Goal: Find specific page/section: Find specific page/section

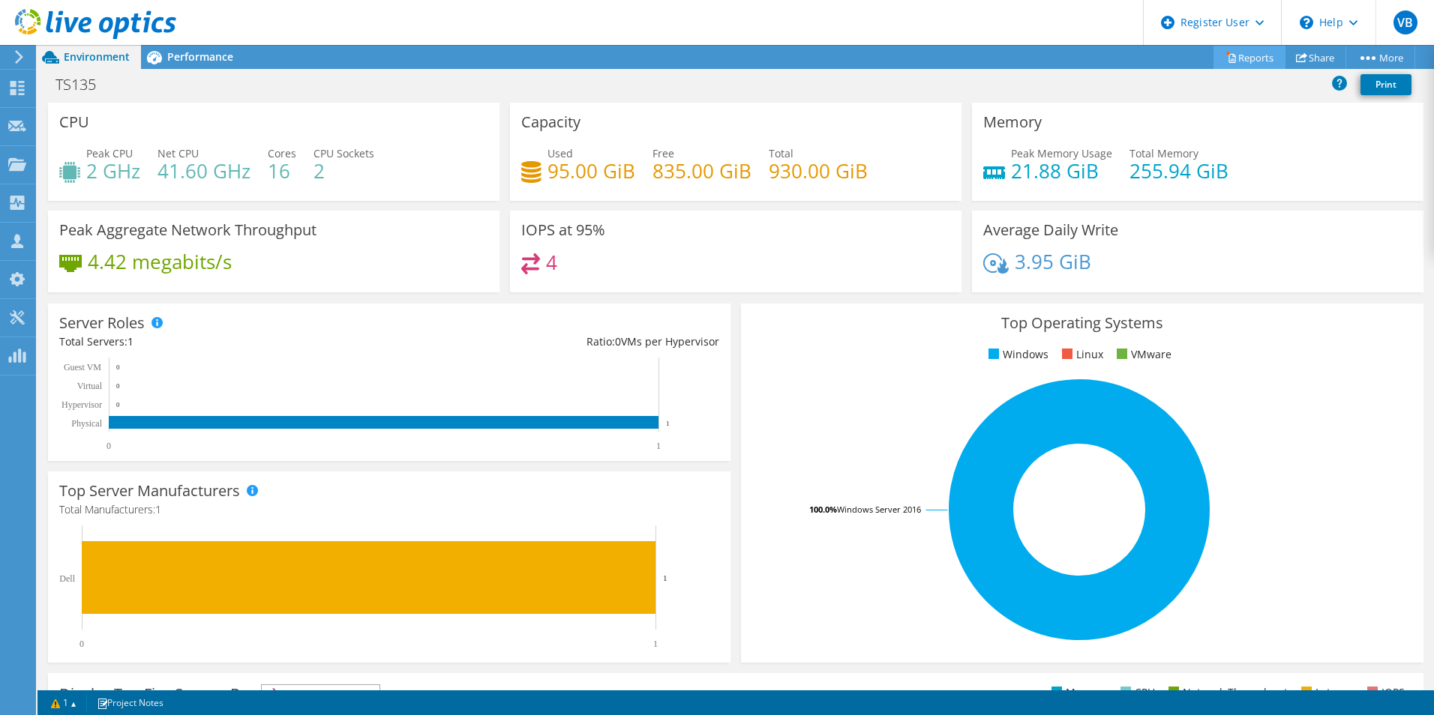
click at [1236, 60] on link "Reports" at bounding box center [1249, 57] width 72 height 23
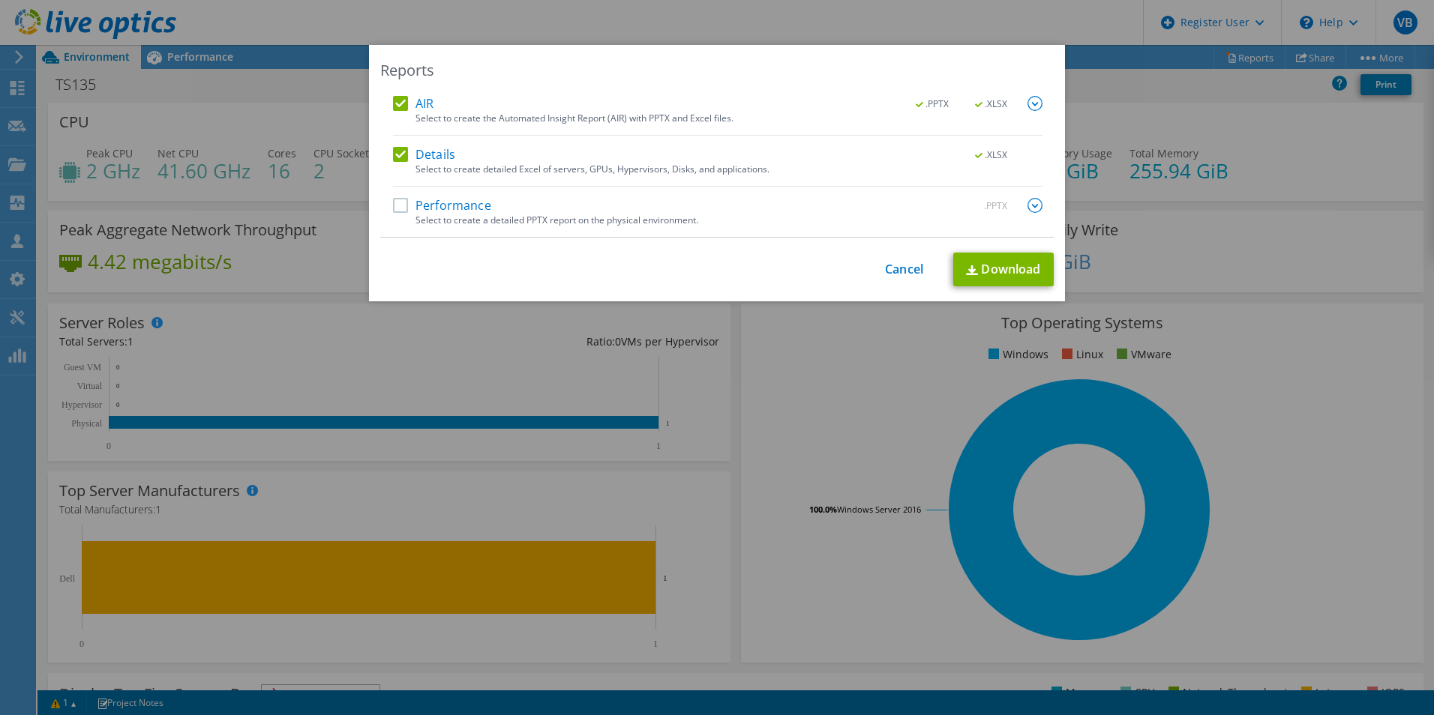
click at [1214, 235] on div "Reports AIR .PPTX .XLSX Select to create the Automated Insight Report (AIR) wit…" at bounding box center [717, 357] width 1434 height 625
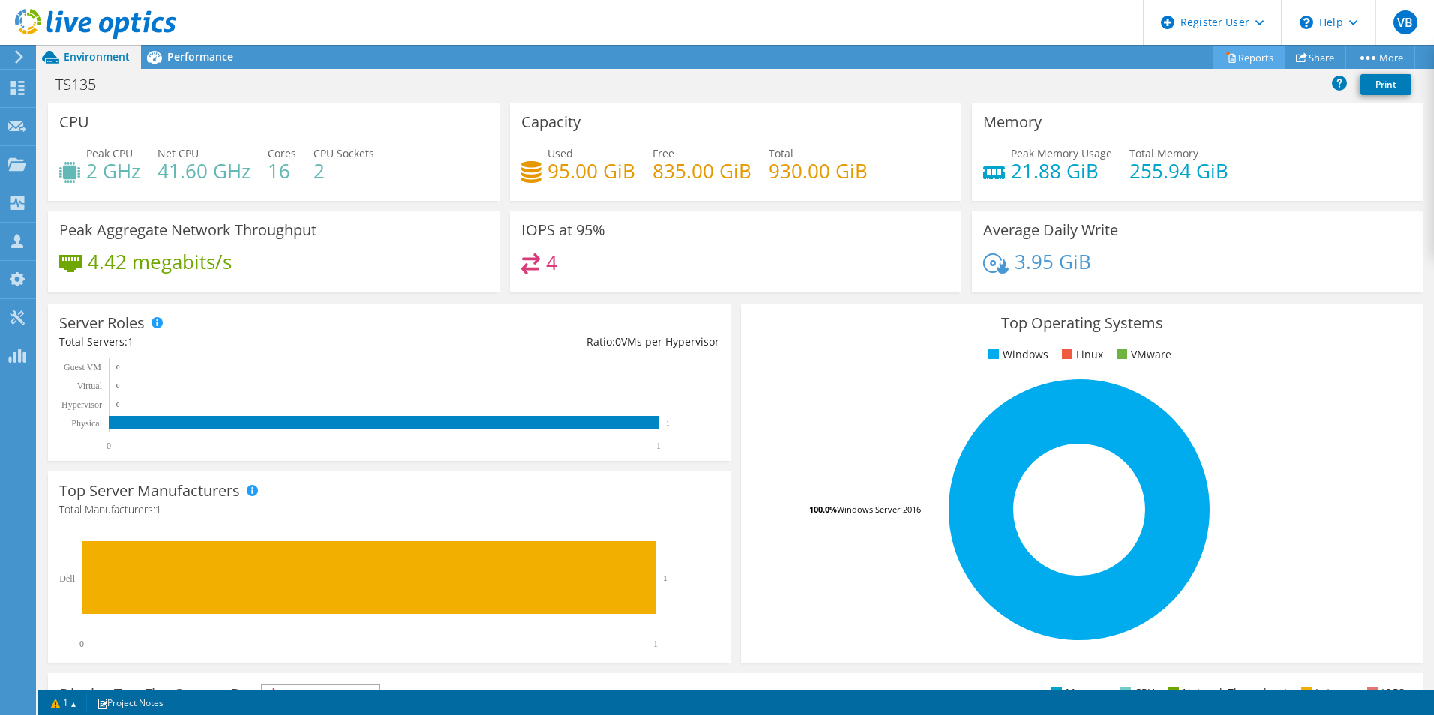
click at [1237, 61] on link "Reports" at bounding box center [1249, 57] width 72 height 23
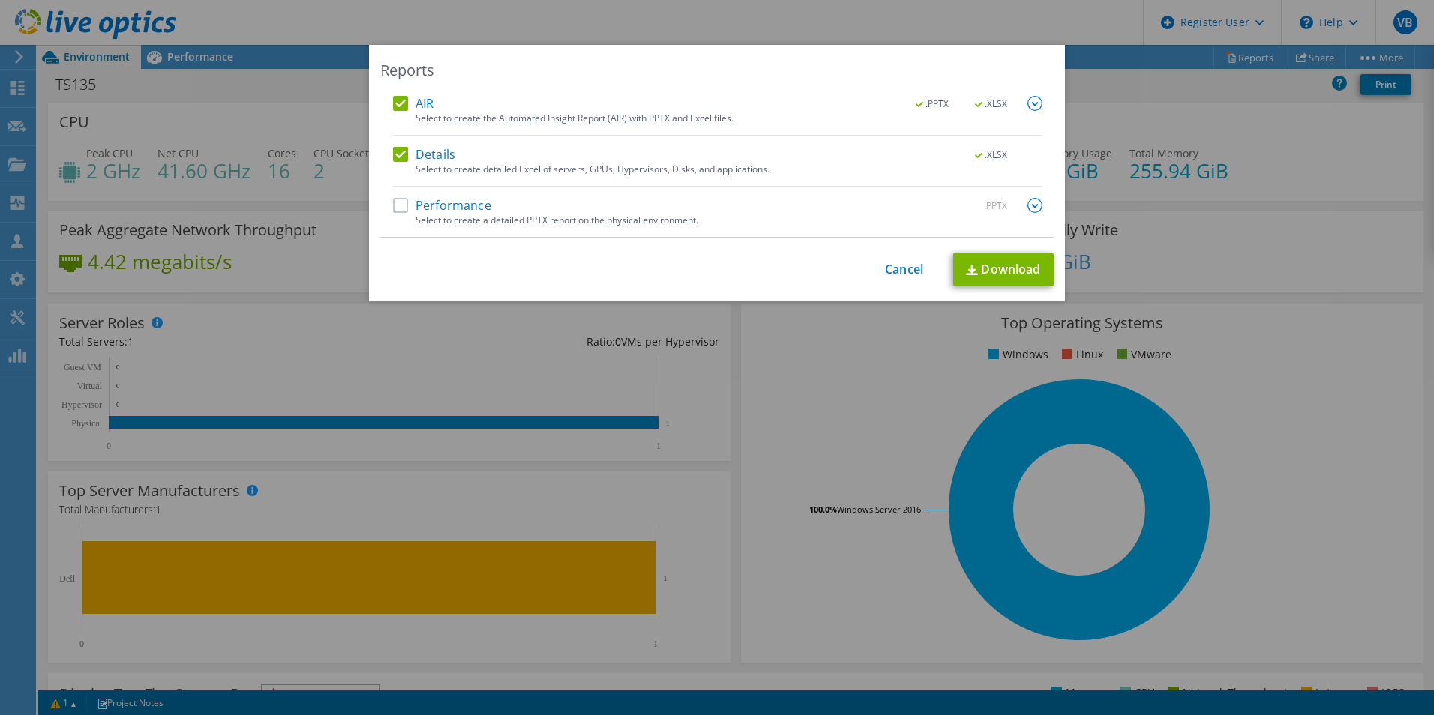
click at [1380, 383] on div "Reports AIR .PPTX .XLSX Select to create the Automated Insight Report (AIR) wit…" at bounding box center [717, 357] width 1434 height 625
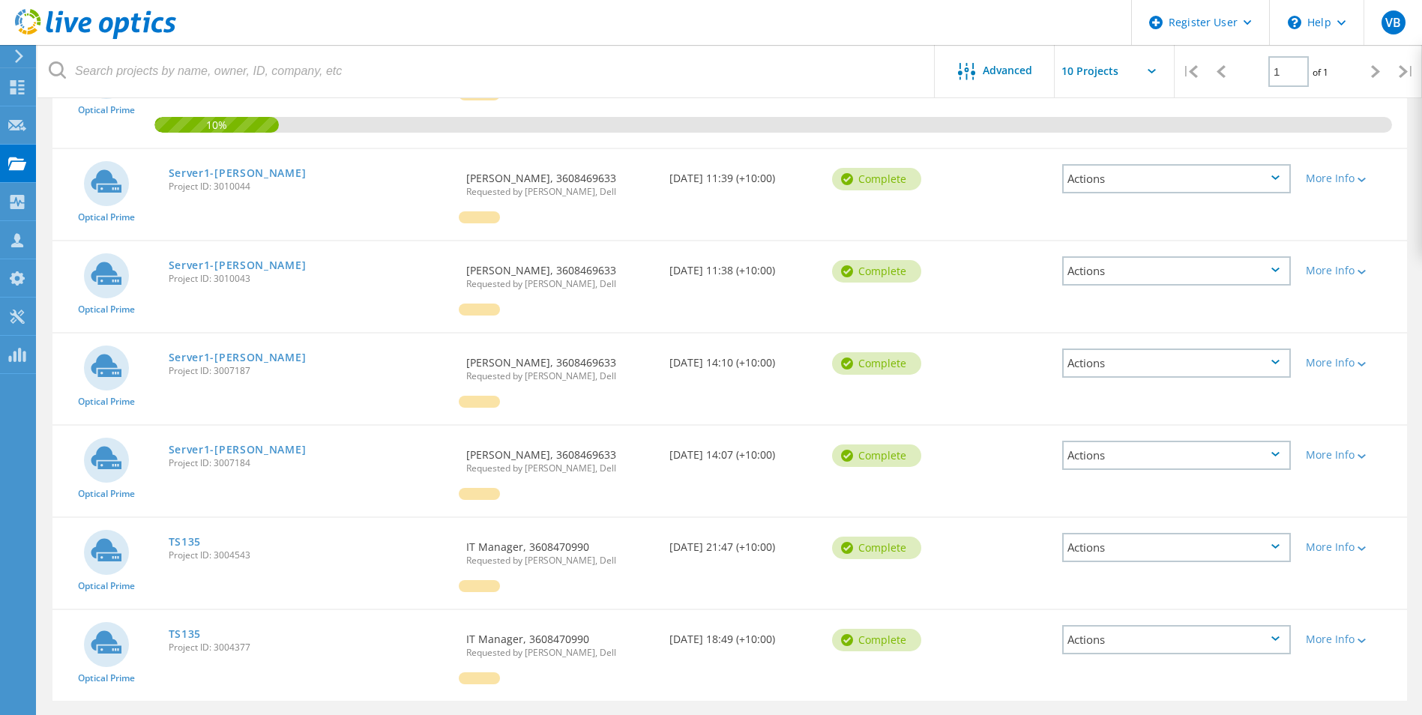
scroll to position [375, 0]
click at [1365, 178] on icon at bounding box center [1362, 178] width 8 height 4
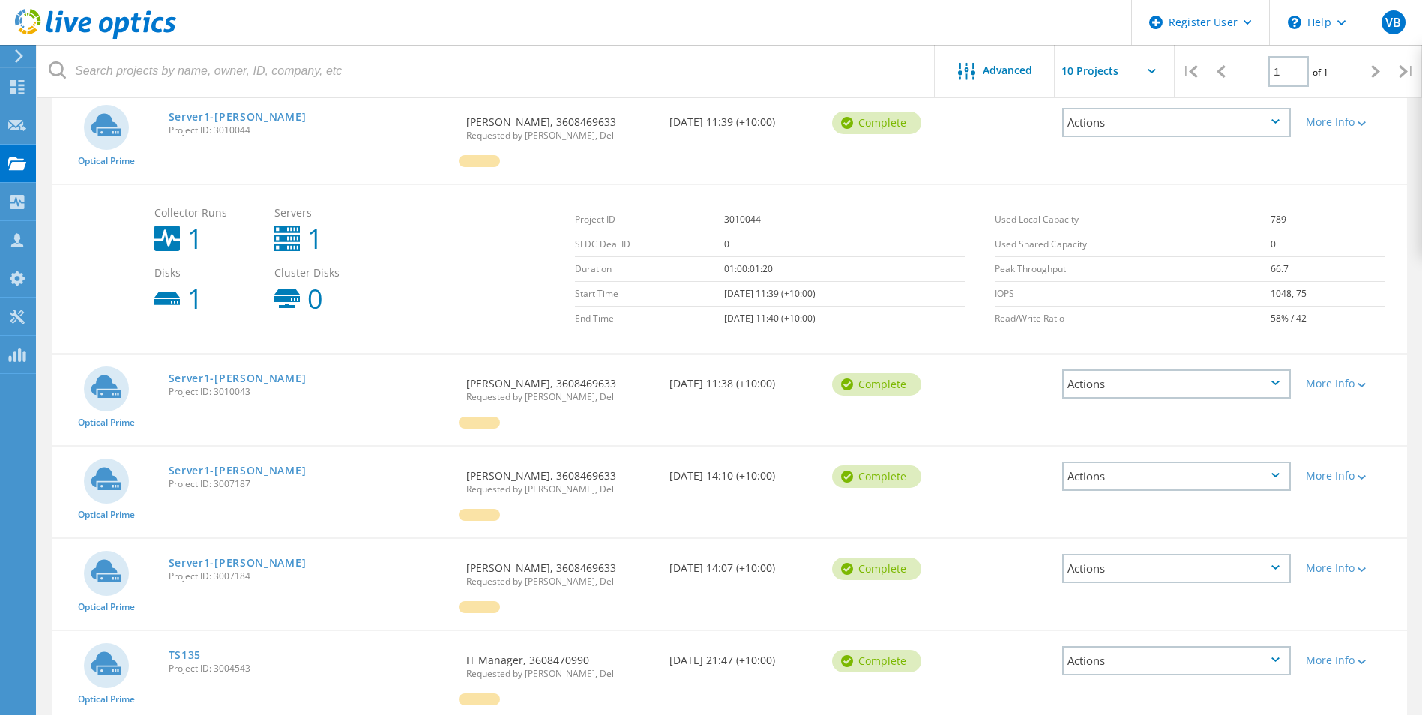
scroll to position [450, 0]
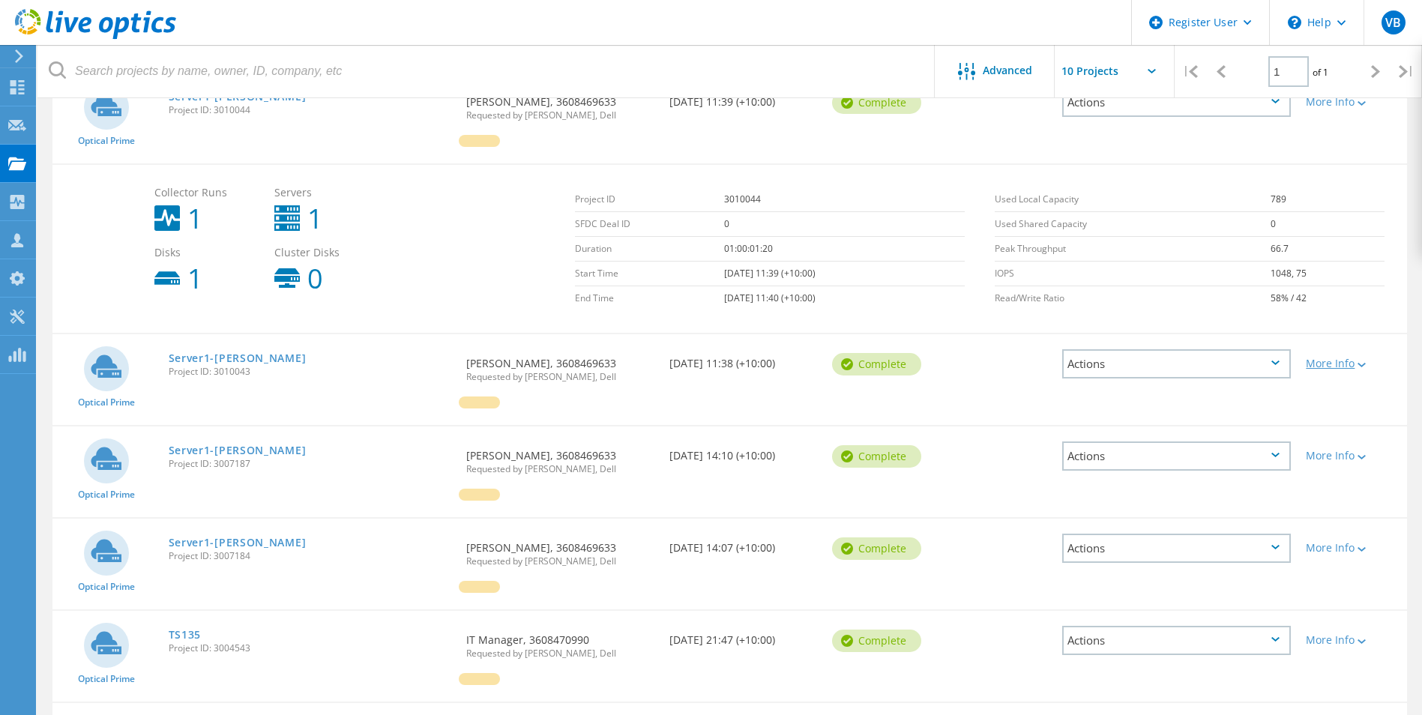
click at [1366, 364] on icon at bounding box center [1362, 365] width 8 height 4
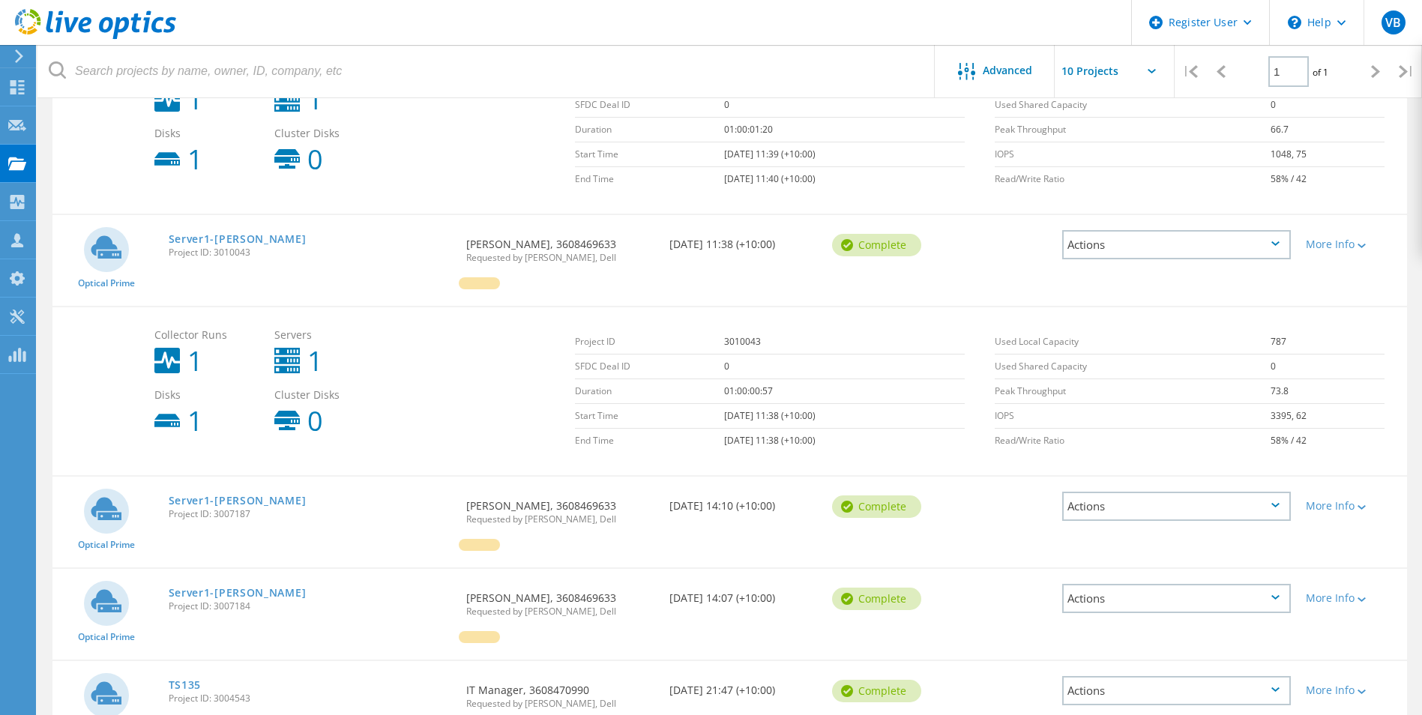
scroll to position [675, 0]
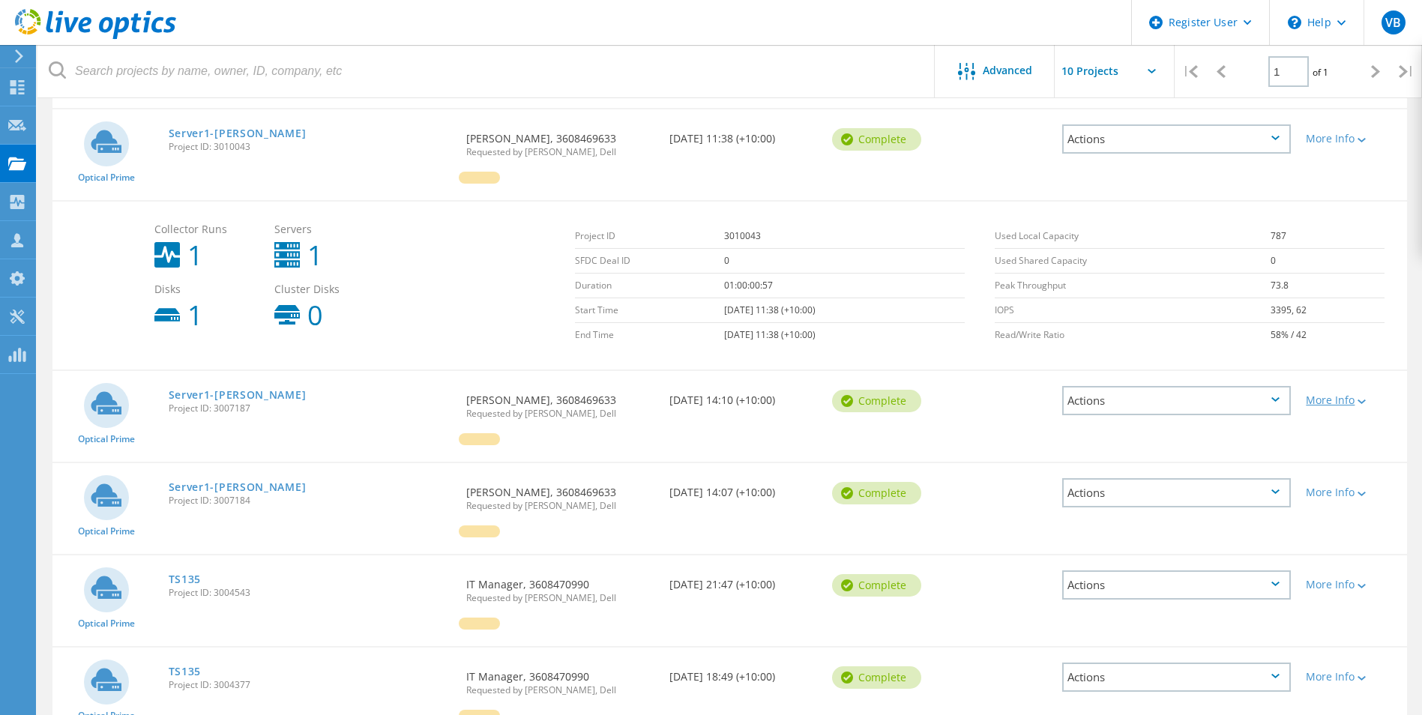
click at [1364, 399] on div at bounding box center [1360, 401] width 11 height 9
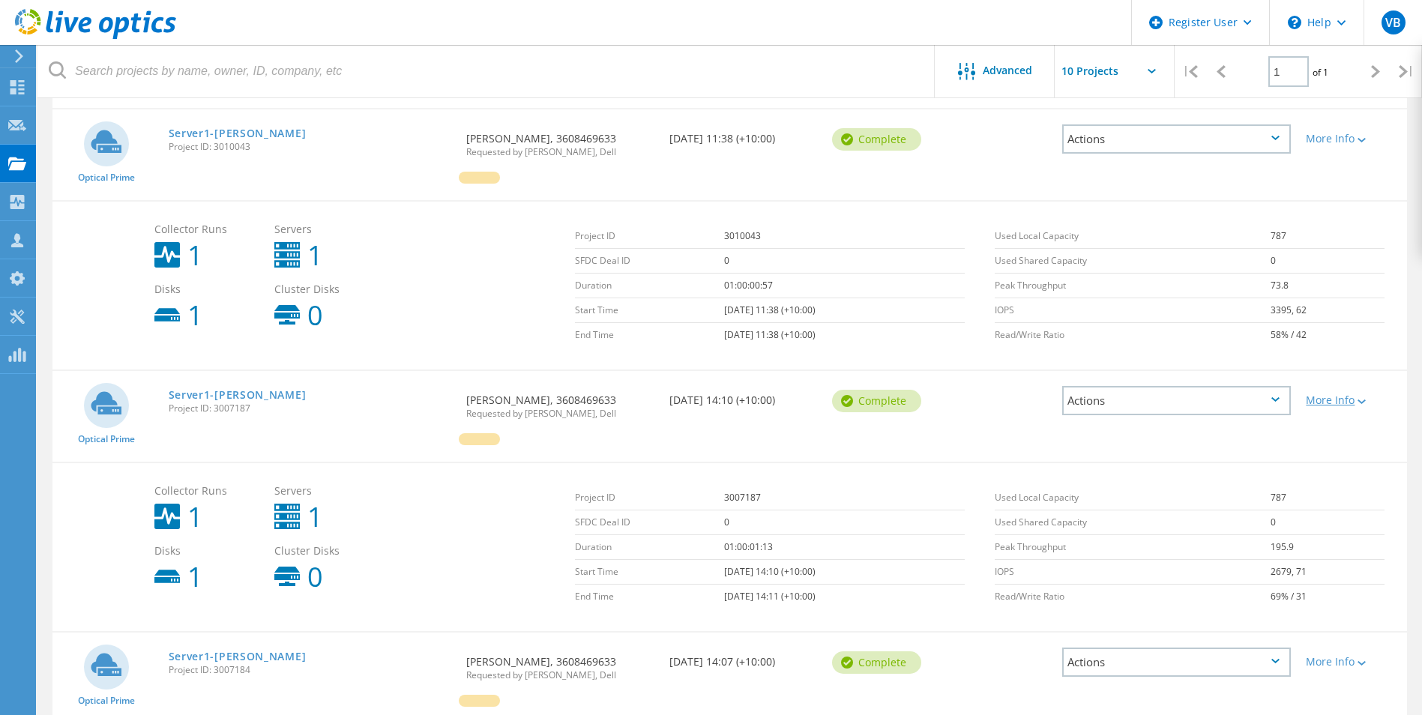
scroll to position [900, 0]
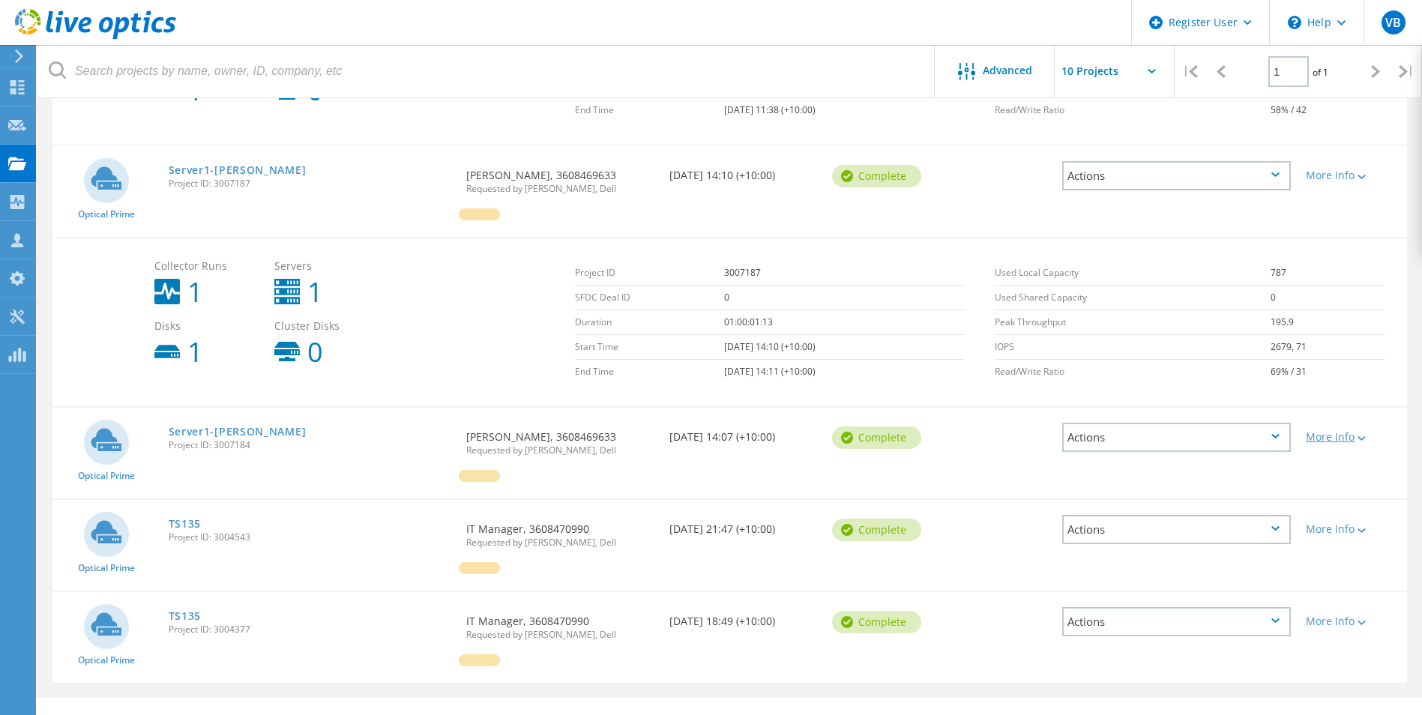
click at [1369, 436] on div "More Info" at bounding box center [1353, 437] width 94 height 10
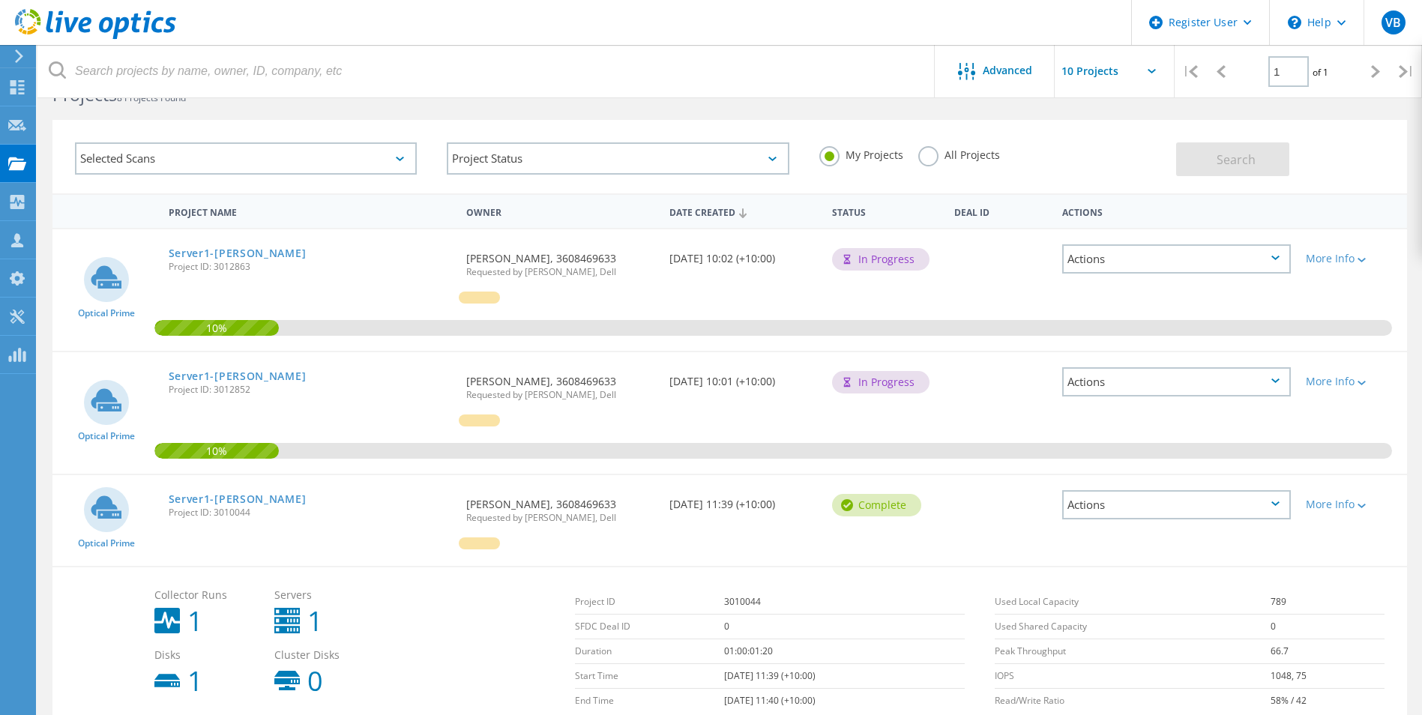
scroll to position [0, 0]
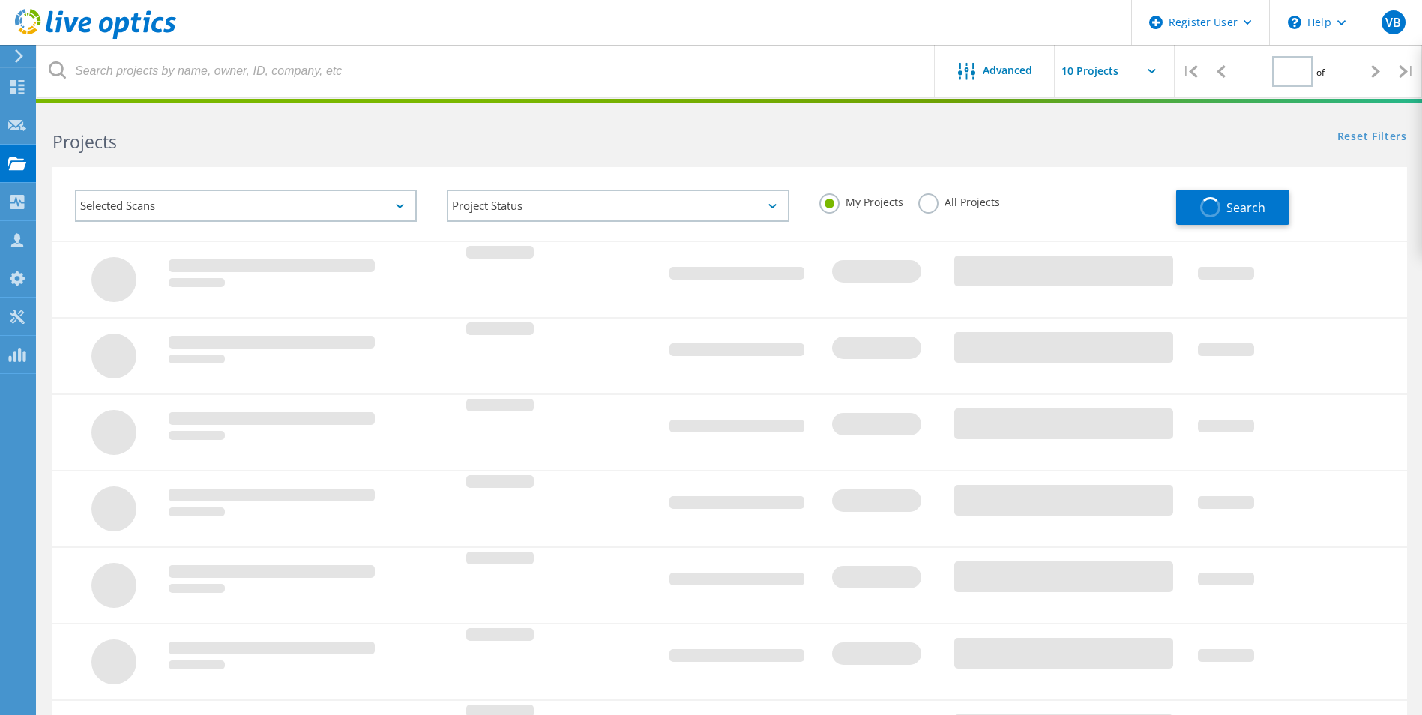
type input "1"
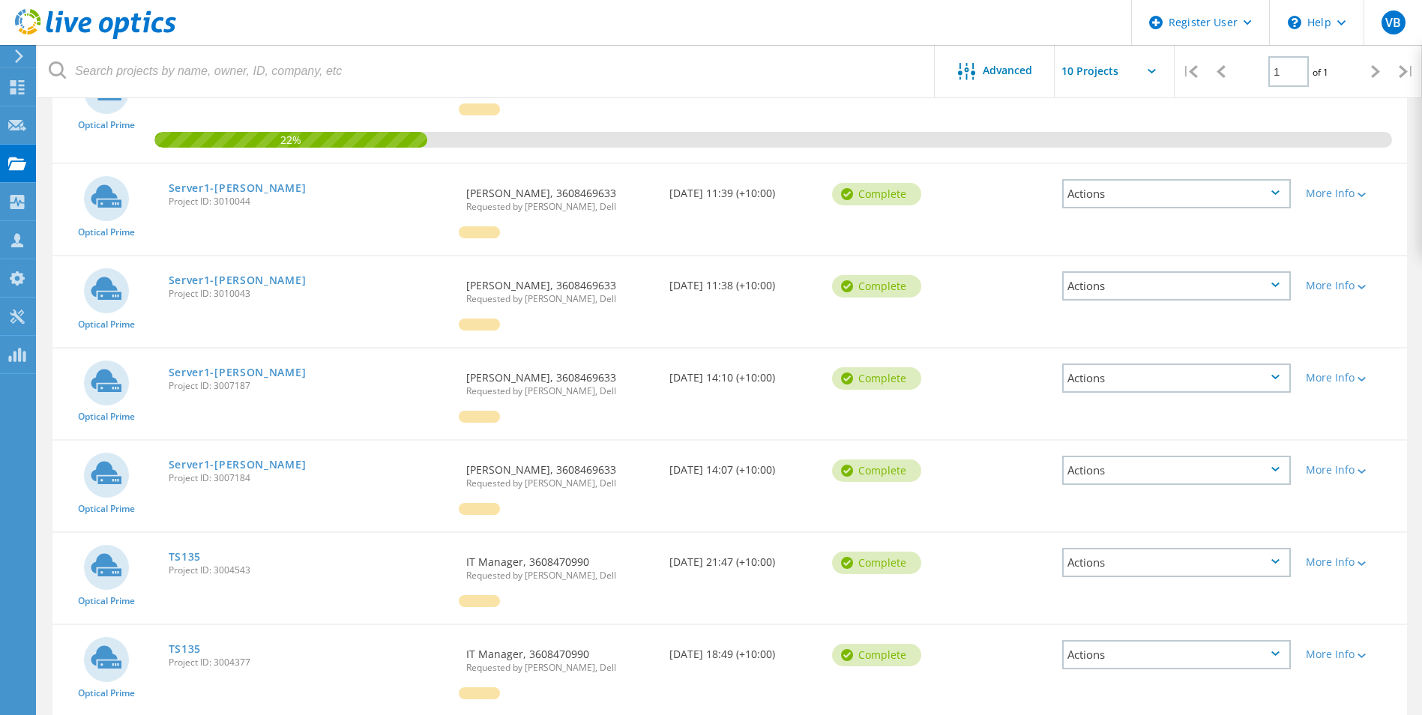
scroll to position [375, 0]
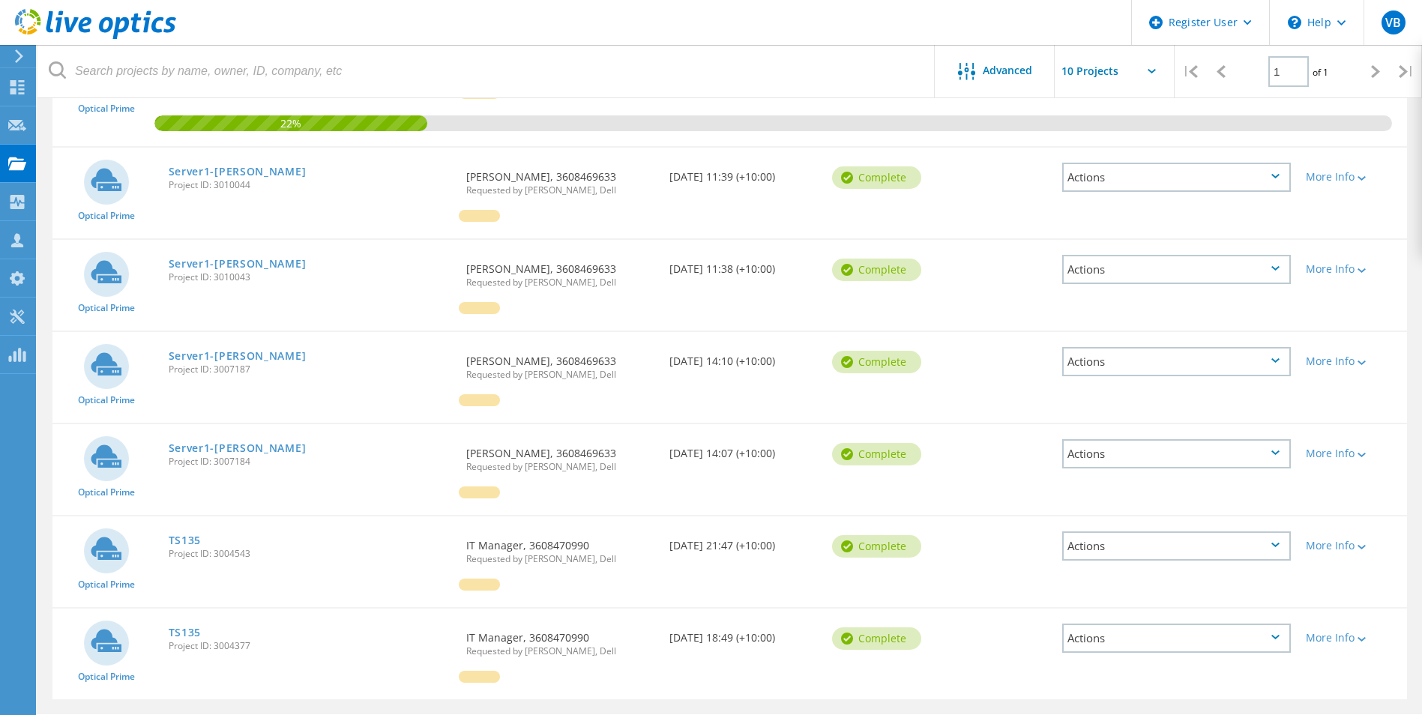
click at [1253, 175] on div "Actions" at bounding box center [1177, 177] width 229 height 29
click at [1349, 217] on div "Optical Prime Server1-Blackburn Project ID: 3010044 Requested By Rahul Dwivedi,…" at bounding box center [729, 193] width 1355 height 91
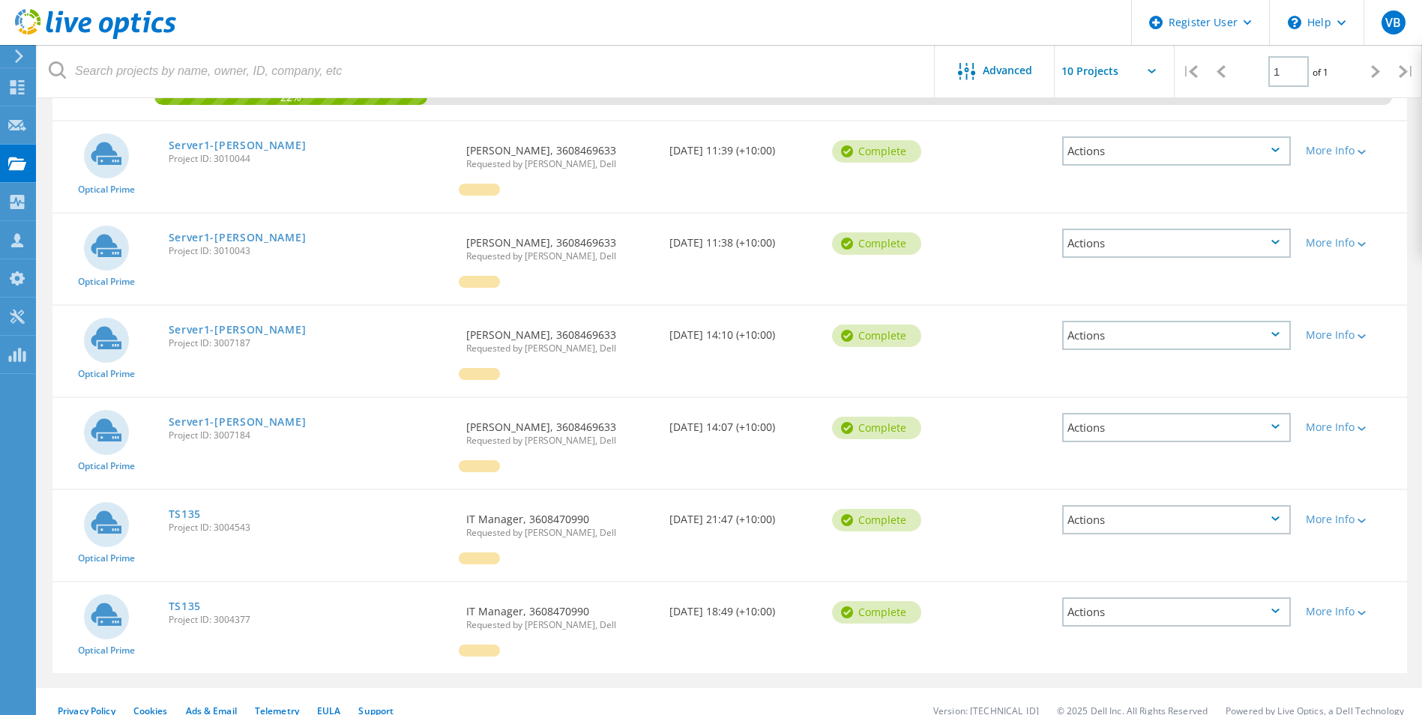
scroll to position [419, 0]
